Goal: Task Accomplishment & Management: Use online tool/utility

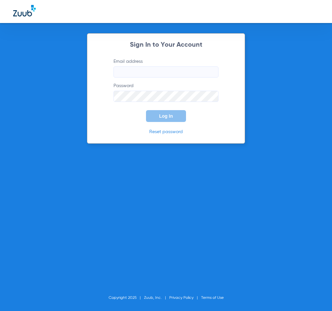
type input "[EMAIL_ADDRESS][DOMAIN_NAME]"
click at [165, 114] on span "Log In" at bounding box center [166, 115] width 14 height 5
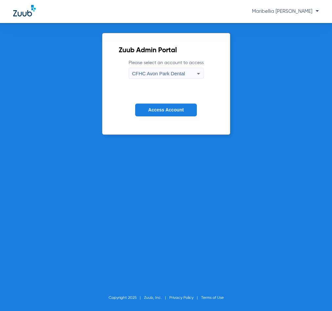
click at [167, 79] on div "CFHC Avon Park Dental" at bounding box center [164, 73] width 65 height 11
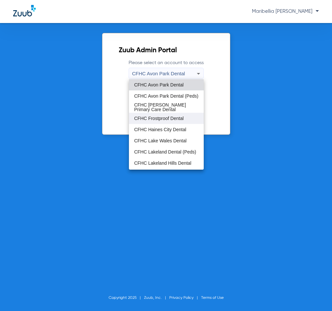
click at [166, 119] on span "CFHC Frostproof Dental" at bounding box center [159, 118] width 50 height 5
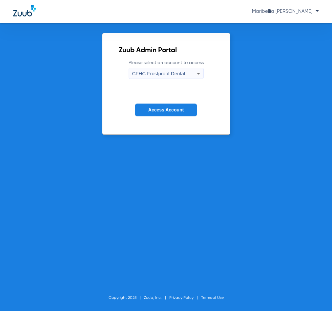
click at [167, 108] on span "Access Account" at bounding box center [165, 109] width 35 height 5
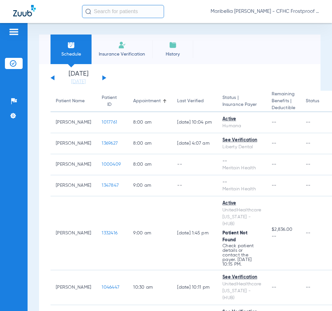
click at [106, 78] on button at bounding box center [104, 77] width 4 height 5
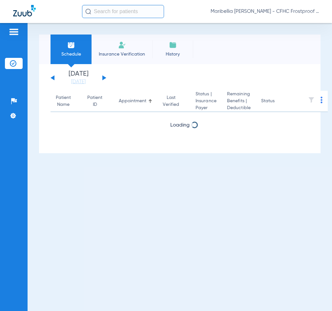
click at [106, 78] on button at bounding box center [104, 77] width 4 height 5
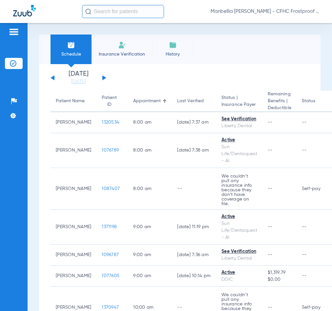
click at [102, 77] on div "[DATE] [DATE] [DATE] [DATE] [DATE] [DATE] [DATE] [DATE] [DATE] [DATE] [DATE] [D…" at bounding box center [79, 78] width 56 height 14
click at [102, 78] on div "[DATE] [DATE] [DATE] [DATE] [DATE] [DATE] [DATE] [DATE] [DATE] [DATE] [DATE] [D…" at bounding box center [79, 78] width 56 height 14
click at [103, 78] on button at bounding box center [104, 77] width 4 height 5
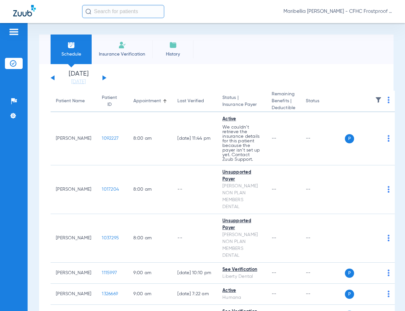
click at [332, 102] on img at bounding box center [389, 100] width 2 height 7
click at [332, 124] on span "Verify All" at bounding box center [357, 126] width 39 height 5
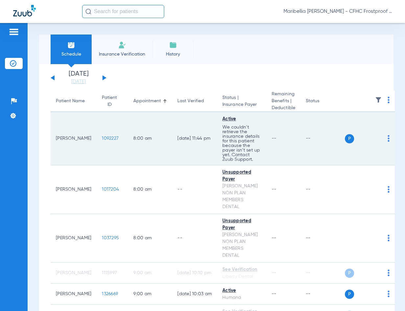
click at [102, 137] on span "1092227" at bounding box center [110, 138] width 17 height 5
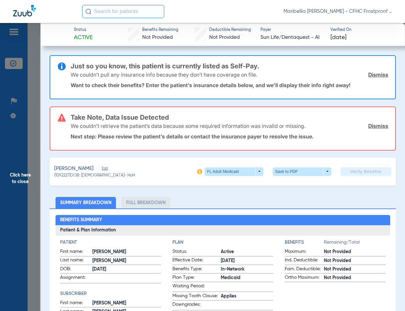
click at [332, 125] on link "Dismiss" at bounding box center [378, 125] width 20 height 7
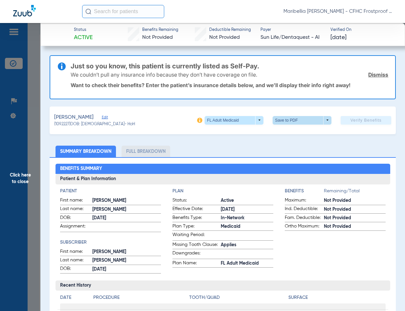
click at [309, 119] on span at bounding box center [302, 120] width 59 height 9
click at [309, 131] on button "insert_drive_file Save to PDF" at bounding box center [293, 132] width 50 height 13
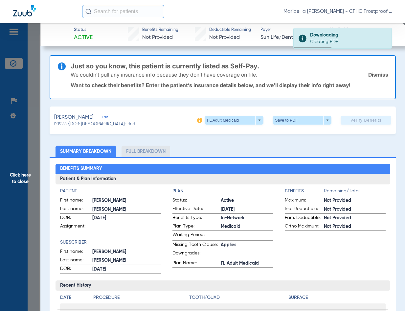
click at [141, 130] on div "[PERSON_NAME] (1092227) DOB: [DEMOGRAPHIC_DATA] - HoH FL Adult Medicaid arrow_d…" at bounding box center [223, 120] width 346 height 28
click at [31, 175] on span "Click here to close" at bounding box center [20, 178] width 40 height 311
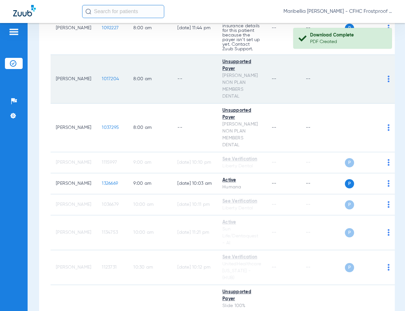
scroll to position [99, 0]
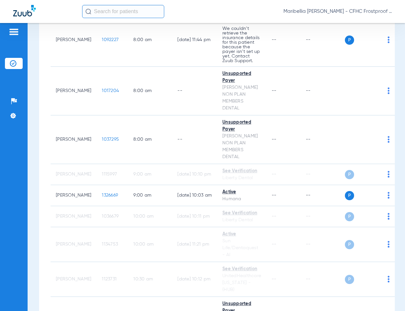
click at [203, 11] on div "Maribellia [PERSON_NAME] - CFHC Frostproof Dental" at bounding box center [237, 11] width 310 height 13
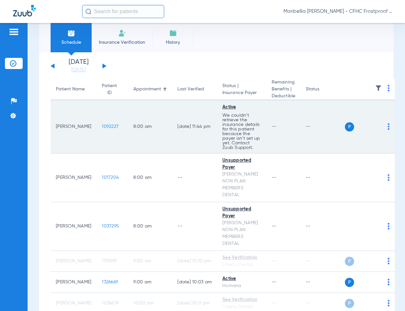
scroll to position [0, 0]
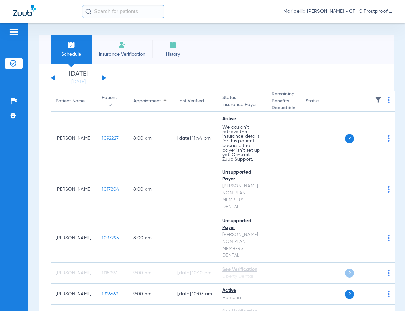
drag, startPoint x: 176, startPoint y: 29, endPoint x: 177, endPoint y: 39, distance: 10.3
click at [176, 29] on div "Schedule Insurance Verification History Last Appt. Sync Time: [DATE] - 10:02 AM…" at bounding box center [216, 167] width 377 height 288
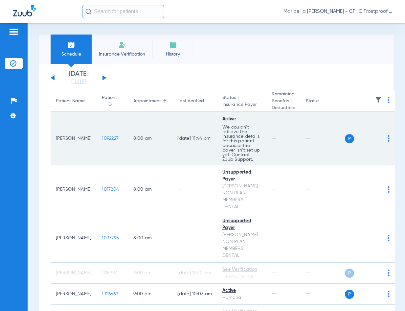
click at [103, 136] on span "1092227" at bounding box center [110, 138] width 17 height 5
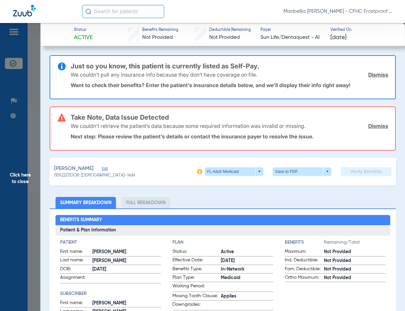
click at [110, 166] on div "[PERSON_NAME]" at bounding box center [94, 169] width 81 height 8
click at [108, 166] on span "Edit" at bounding box center [105, 169] width 6 height 6
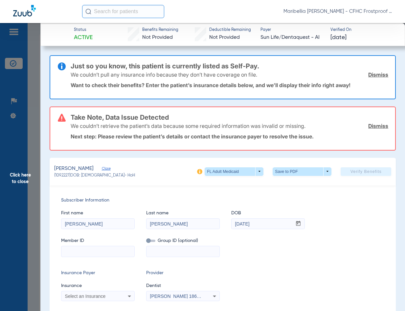
click at [103, 256] on div at bounding box center [98, 251] width 74 height 11
paste input "9448771886"
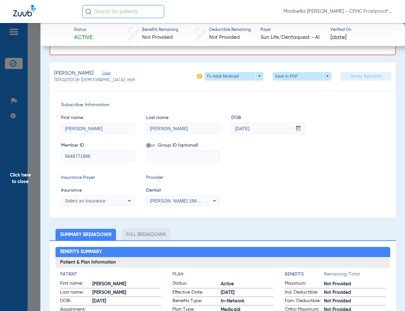
scroll to position [99, 0]
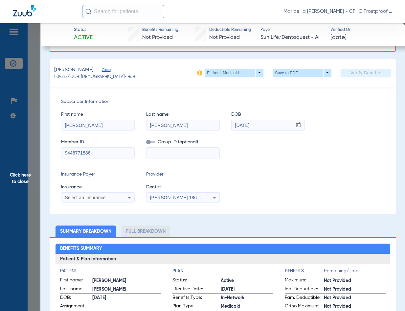
type input "9448771886"
click at [113, 199] on div "Select an Insurance" at bounding box center [91, 197] width 53 height 5
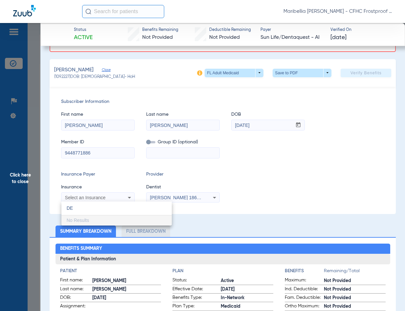
type input "D"
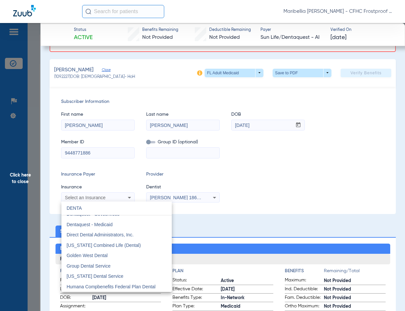
scroll to position [952, 0]
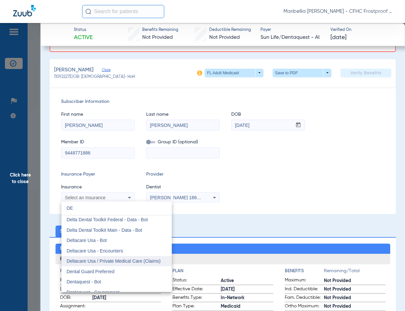
type input "D"
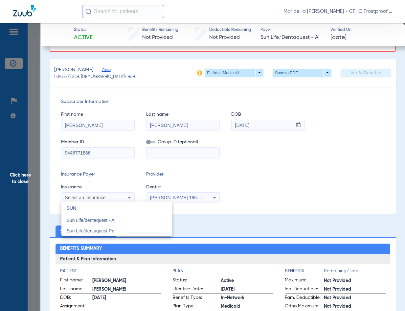
scroll to position [0, 0]
type input "SUN"
click at [110, 220] on span "Sun Life/dentaquest - Ai" at bounding box center [91, 219] width 49 height 5
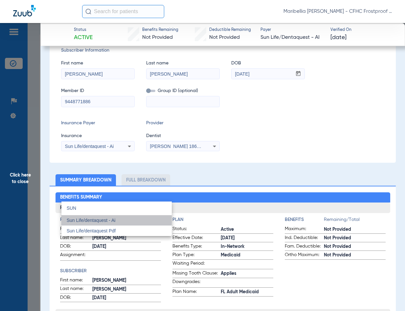
scroll to position [47, 0]
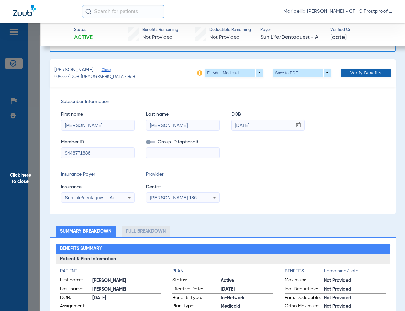
click at [332, 74] on span "Verify Benefits" at bounding box center [365, 72] width 31 height 5
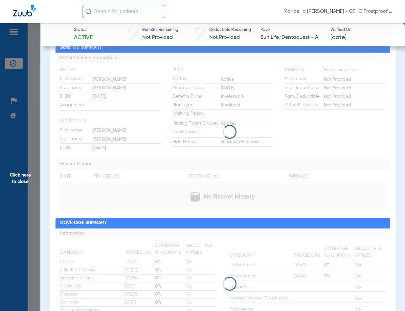
scroll to position [0, 0]
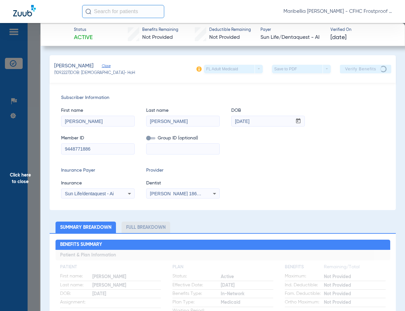
click at [17, 182] on span "Click here to close" at bounding box center [20, 178] width 40 height 311
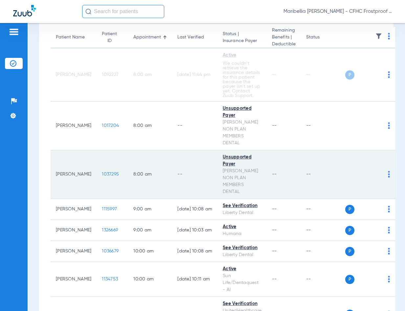
scroll to position [66, 0]
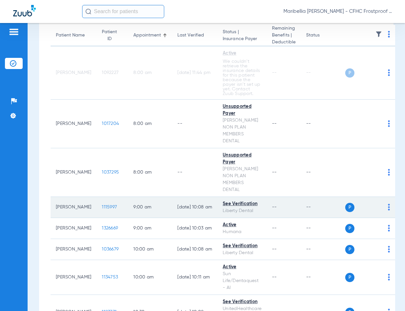
click at [102, 205] on span "1115997" at bounding box center [109, 207] width 15 height 5
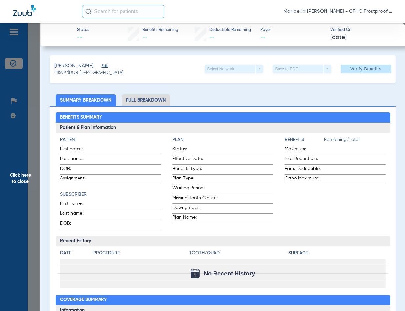
click at [32, 181] on span "Click here to close" at bounding box center [20, 178] width 40 height 311
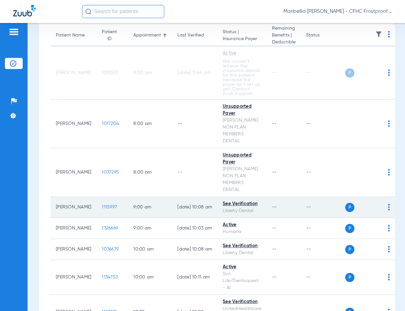
click at [102, 205] on span "1115997" at bounding box center [109, 207] width 15 height 5
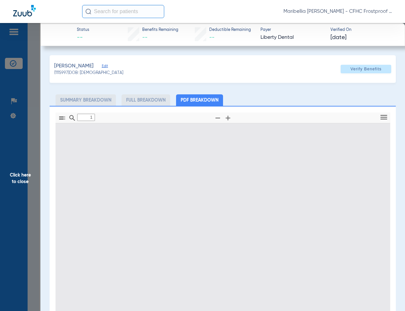
type input "0"
select select "page-width"
type input "1"
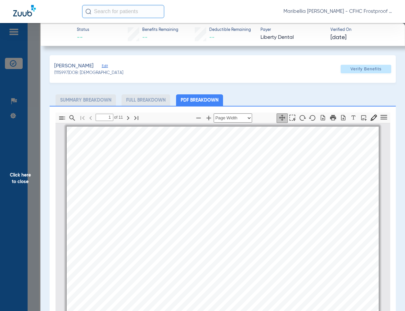
scroll to position [3, 0]
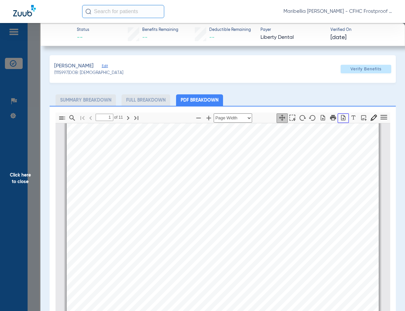
click at [332, 116] on icon "button" at bounding box center [343, 117] width 7 height 7
click at [22, 193] on span "Click here to close" at bounding box center [20, 178] width 40 height 311
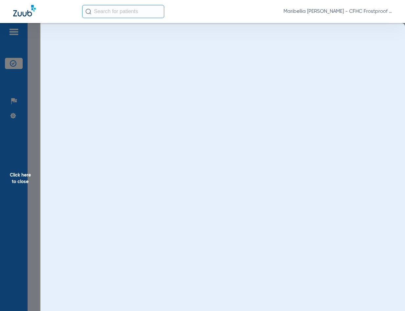
click at [21, 182] on span "Click here to close" at bounding box center [20, 178] width 40 height 311
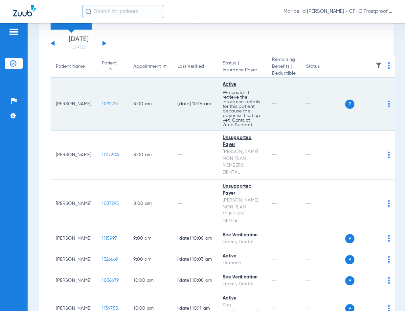
scroll to position [0, 0]
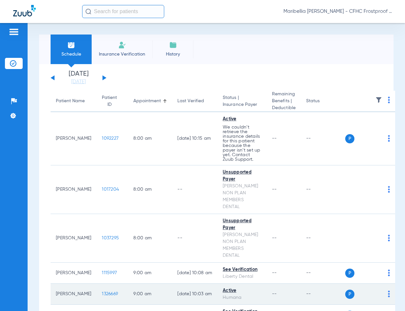
click at [102, 291] on span "1326669" at bounding box center [110, 293] width 16 height 5
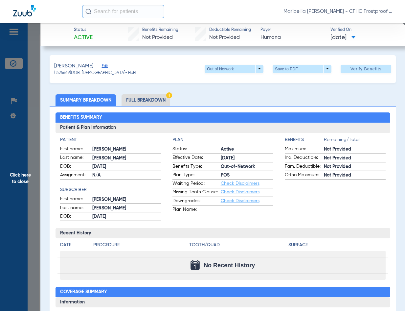
drag, startPoint x: 187, startPoint y: 60, endPoint x: 193, endPoint y: 61, distance: 5.9
click at [189, 60] on div "[PERSON_NAME] (1326669) DOB: [DEMOGRAPHIC_DATA] - HoH Out of Network arrow_drop…" at bounding box center [223, 69] width 346 height 28
click at [285, 67] on span at bounding box center [302, 69] width 59 height 9
click at [287, 80] on span "Save to PDF" at bounding box center [300, 81] width 26 height 5
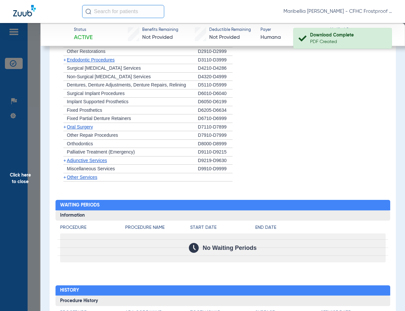
scroll to position [598, 0]
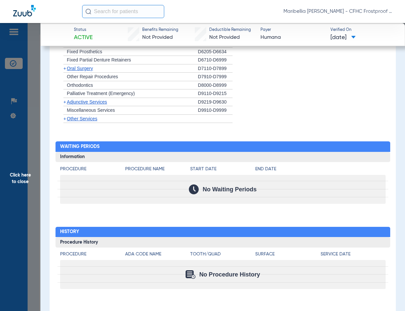
click at [24, 181] on span "Click here to close" at bounding box center [20, 178] width 40 height 311
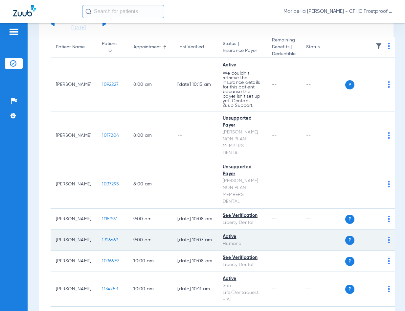
scroll to position [66, 0]
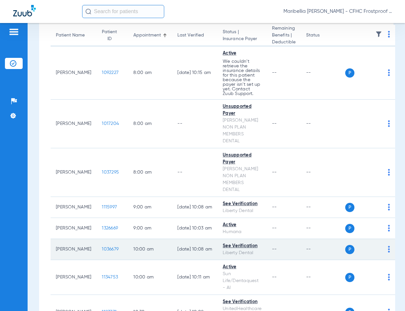
click at [102, 247] on span "1036679" at bounding box center [110, 249] width 17 height 5
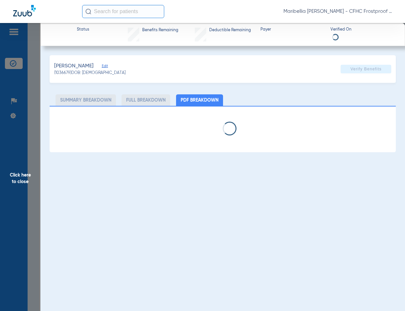
select select "page-width"
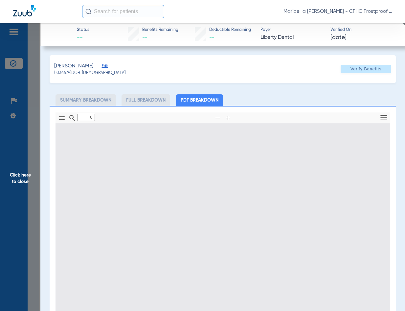
type input "1"
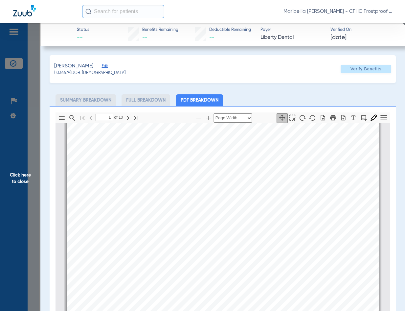
click at [196, 75] on div "[PERSON_NAME] Edit (1036679) DOB: [DEMOGRAPHIC_DATA] Verify Benefits" at bounding box center [223, 69] width 346 height 28
click at [332, 117] on icon "button" at bounding box center [343, 117] width 7 height 7
